Goal: Communication & Community: Participate in discussion

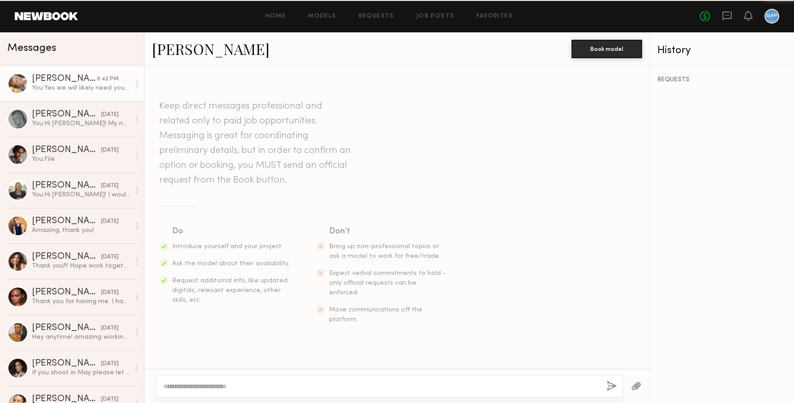
scroll to position [382, 0]
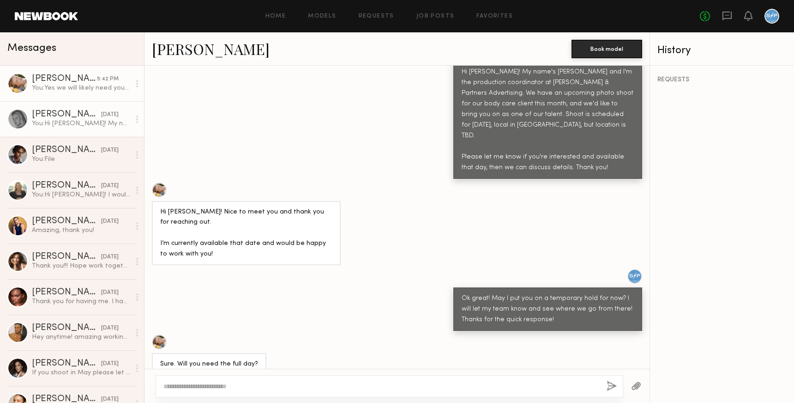
click at [73, 117] on div "[PERSON_NAME]" at bounding box center [66, 114] width 69 height 9
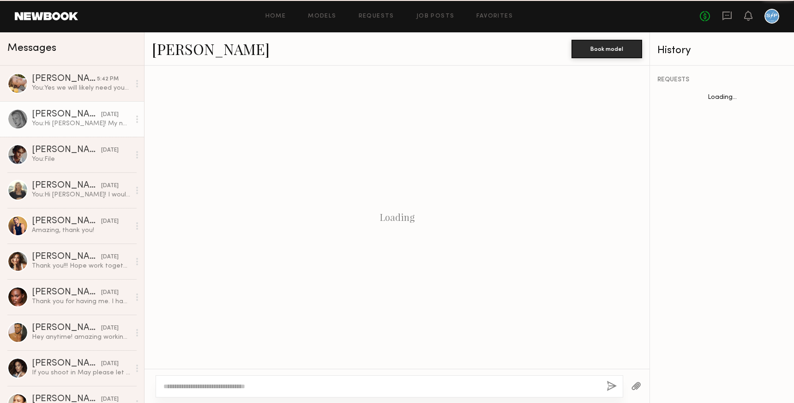
scroll to position [170, 0]
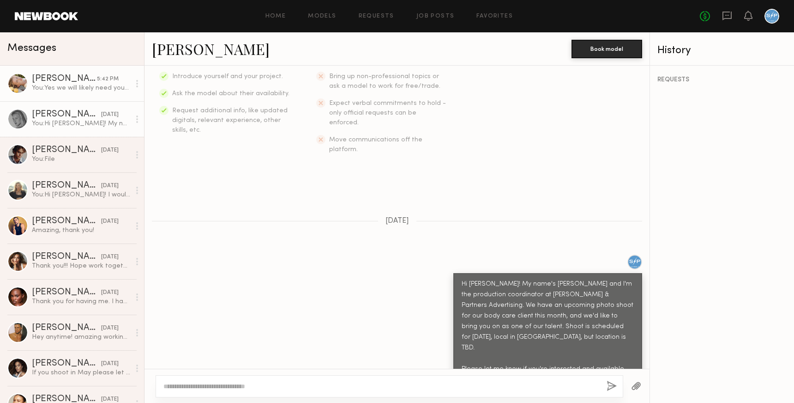
click at [79, 87] on div "You: Yes we will likely need you for the full day." at bounding box center [81, 88] width 98 height 9
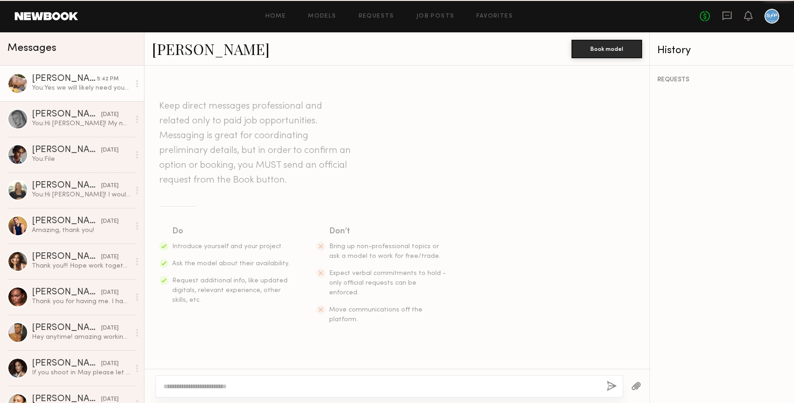
scroll to position [382, 0]
